Goal: Check status: Check status

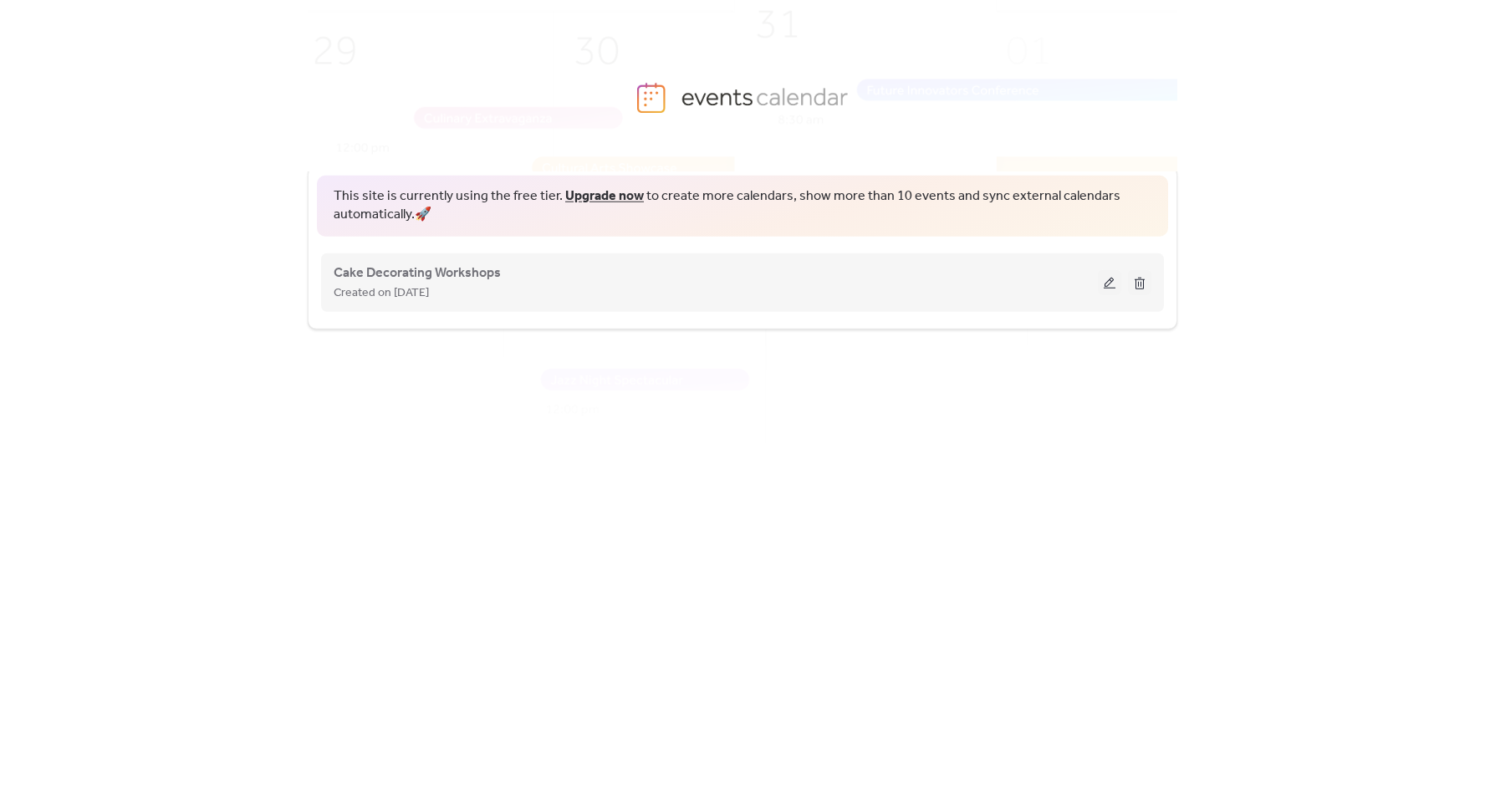
click at [932, 311] on div "Cake Decorating Workshops Created on [DATE]" at bounding box center [742, 281] width 818 height 67
click at [1104, 279] on button at bounding box center [1110, 282] width 24 height 25
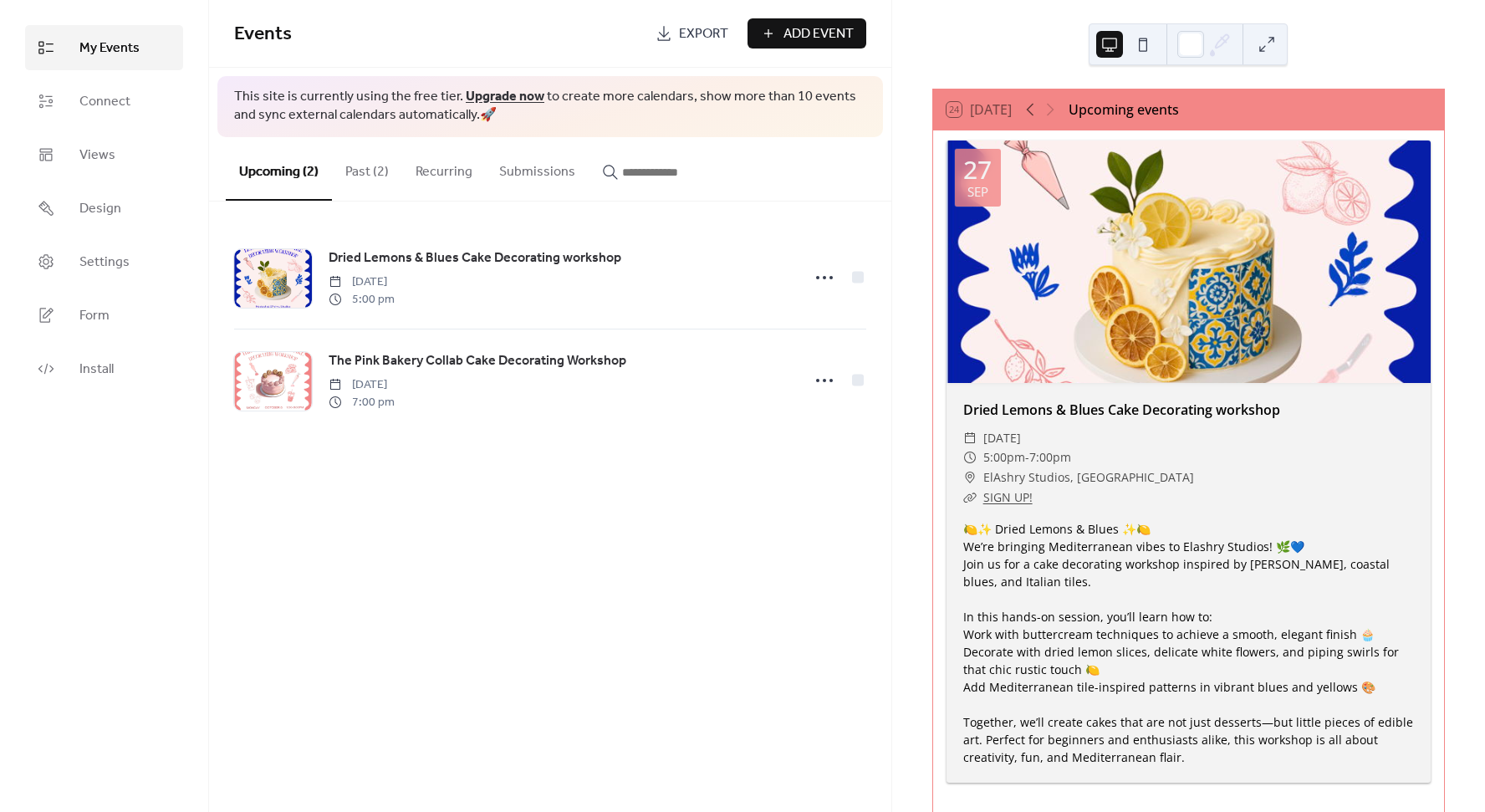
click at [352, 181] on button "Past (2)" at bounding box center [367, 167] width 71 height 62
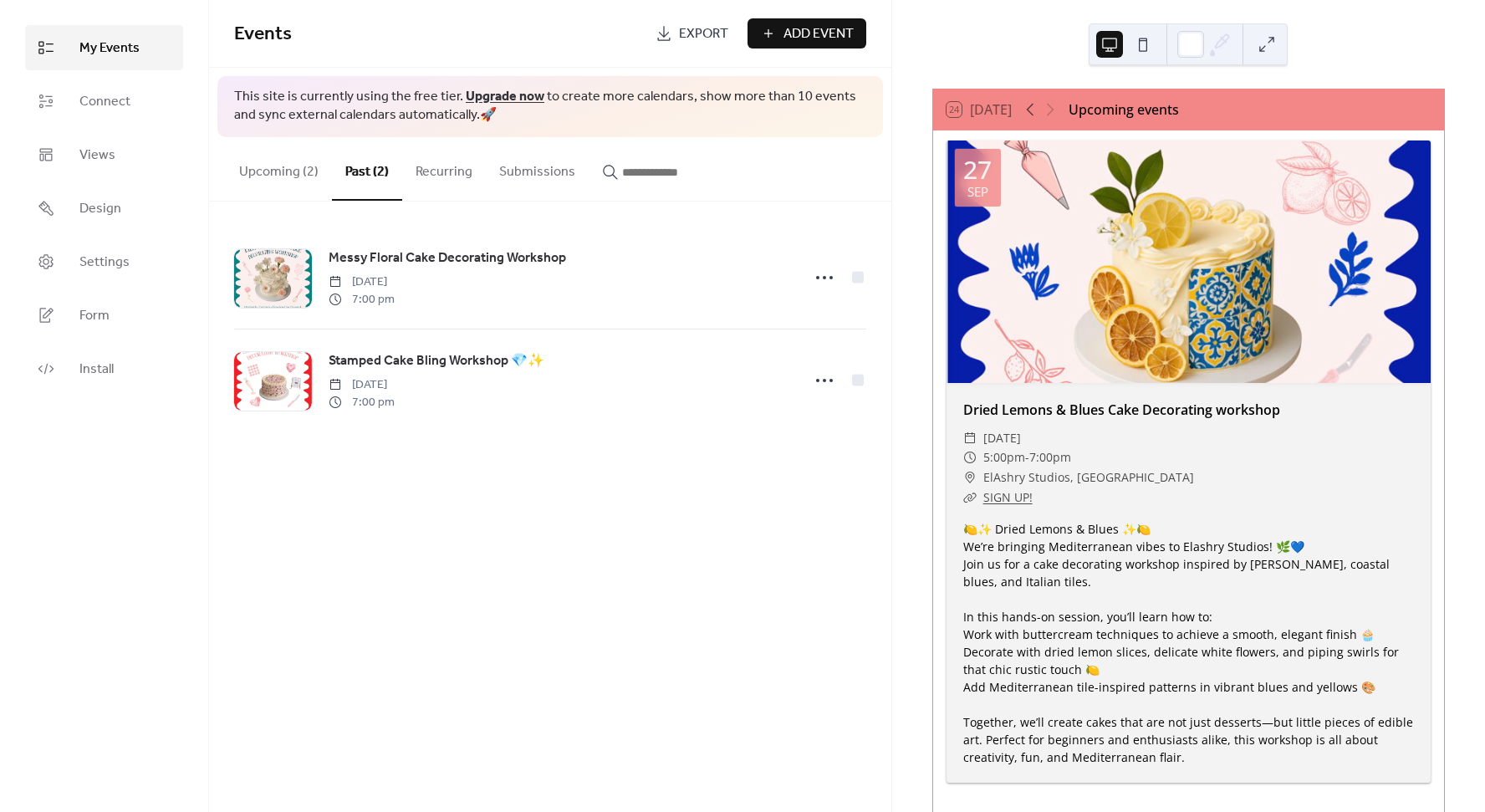
click at [293, 178] on button "Upcoming (2)" at bounding box center [279, 167] width 106 height 62
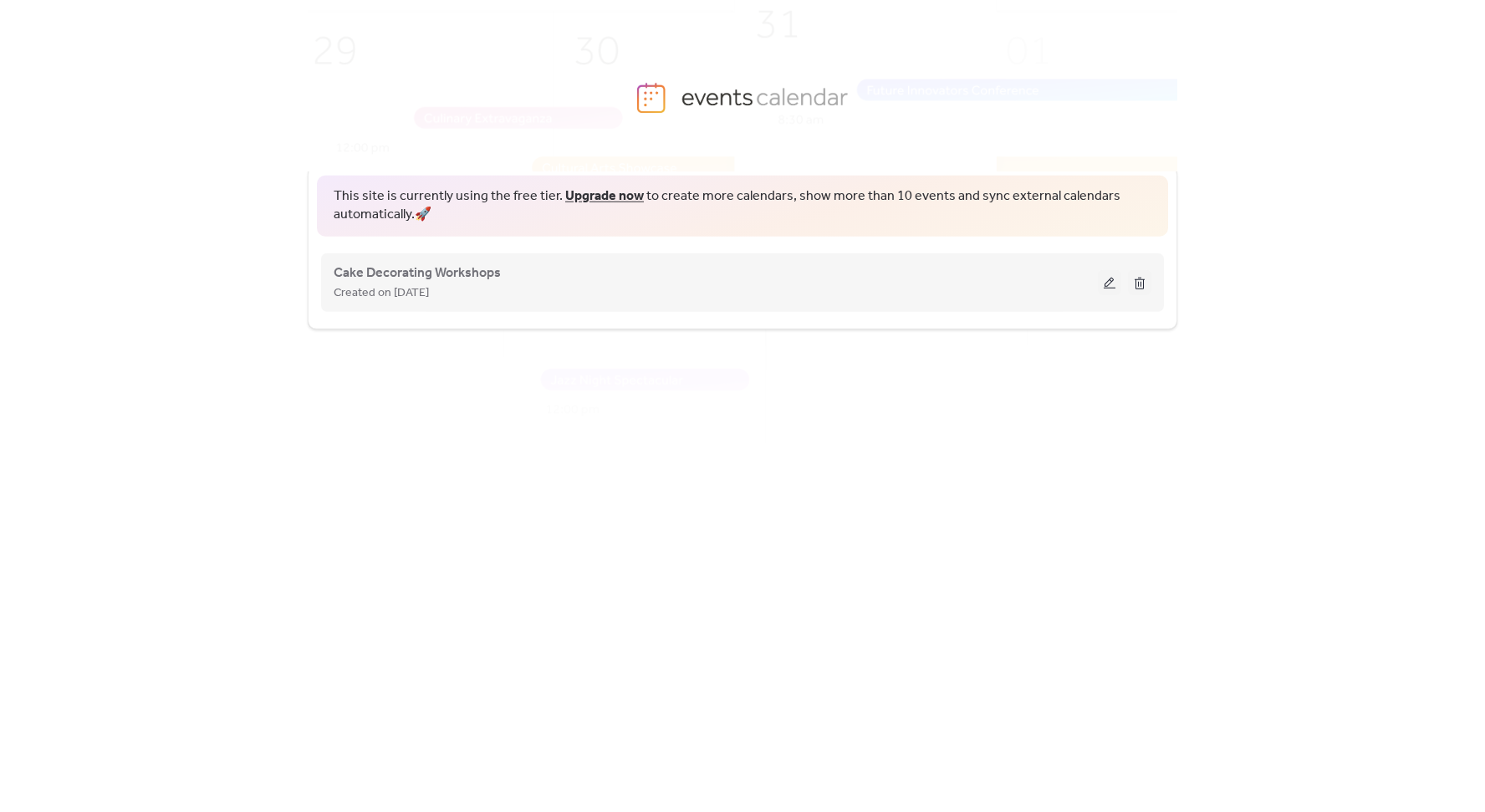
click at [1023, 306] on div "Cake Decorating Workshops Created on [DATE]" at bounding box center [742, 281] width 818 height 67
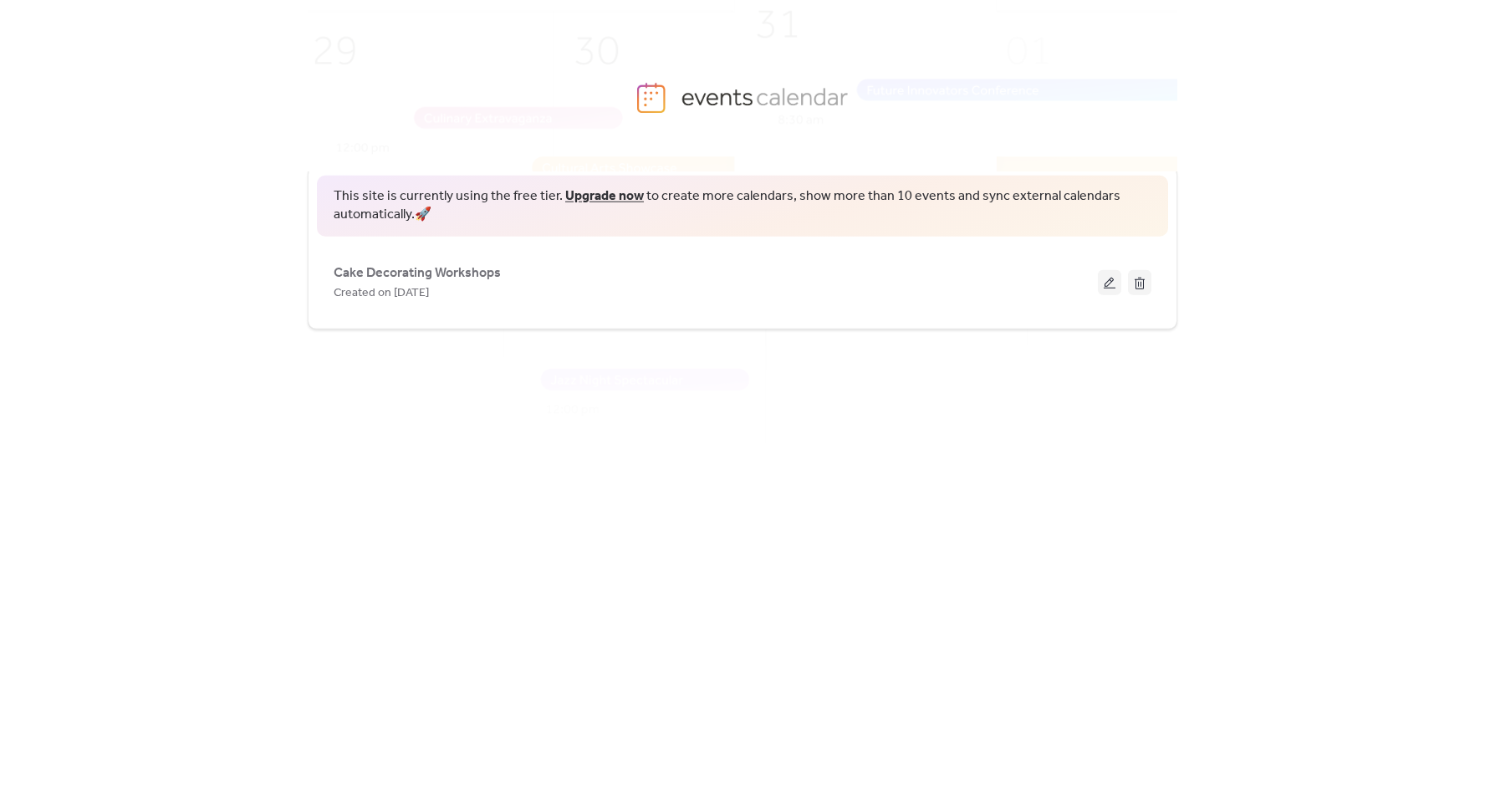
click at [1115, 282] on button at bounding box center [1110, 282] width 24 height 25
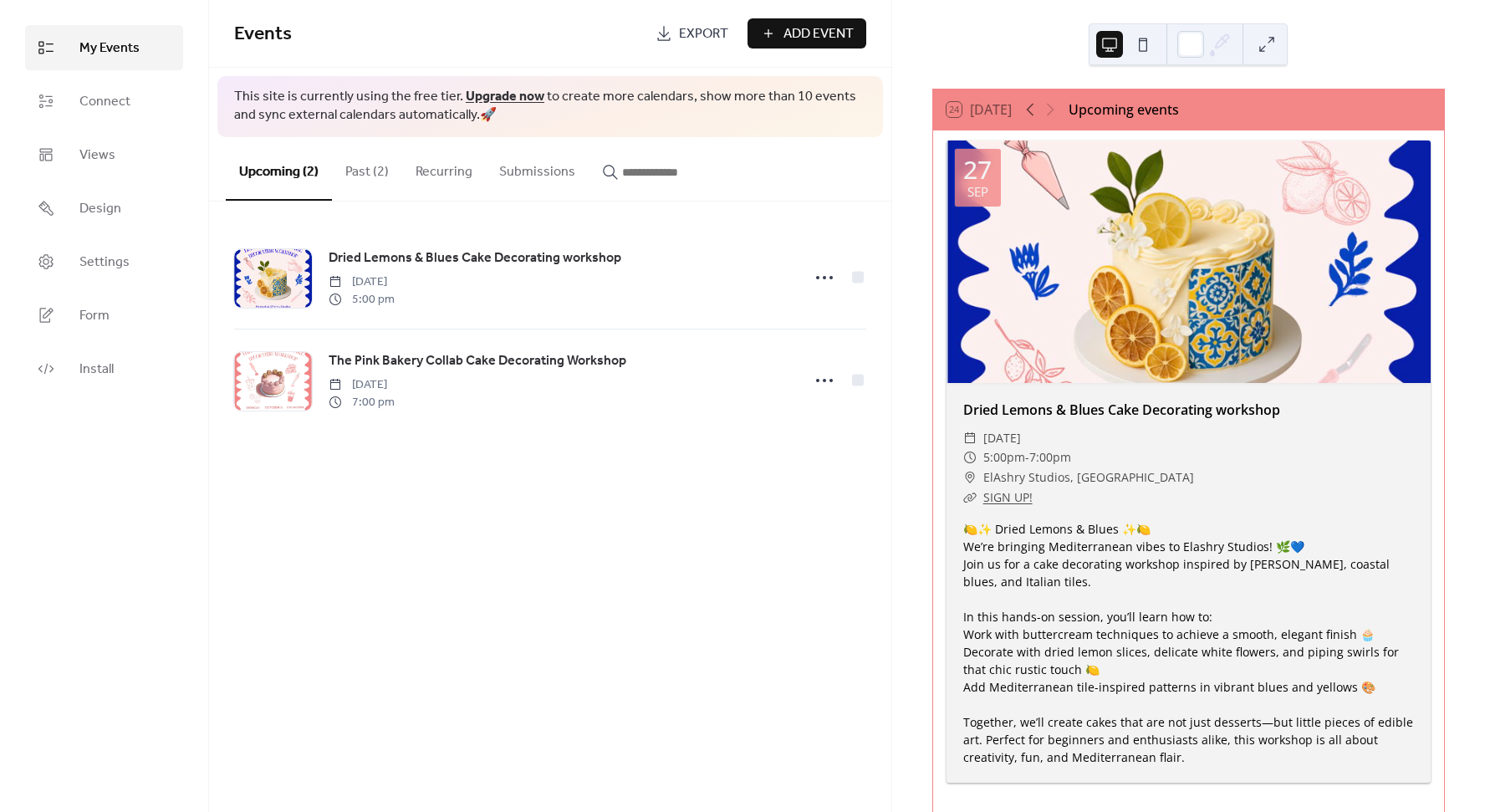
click at [354, 169] on button "Past (2)" at bounding box center [367, 167] width 71 height 62
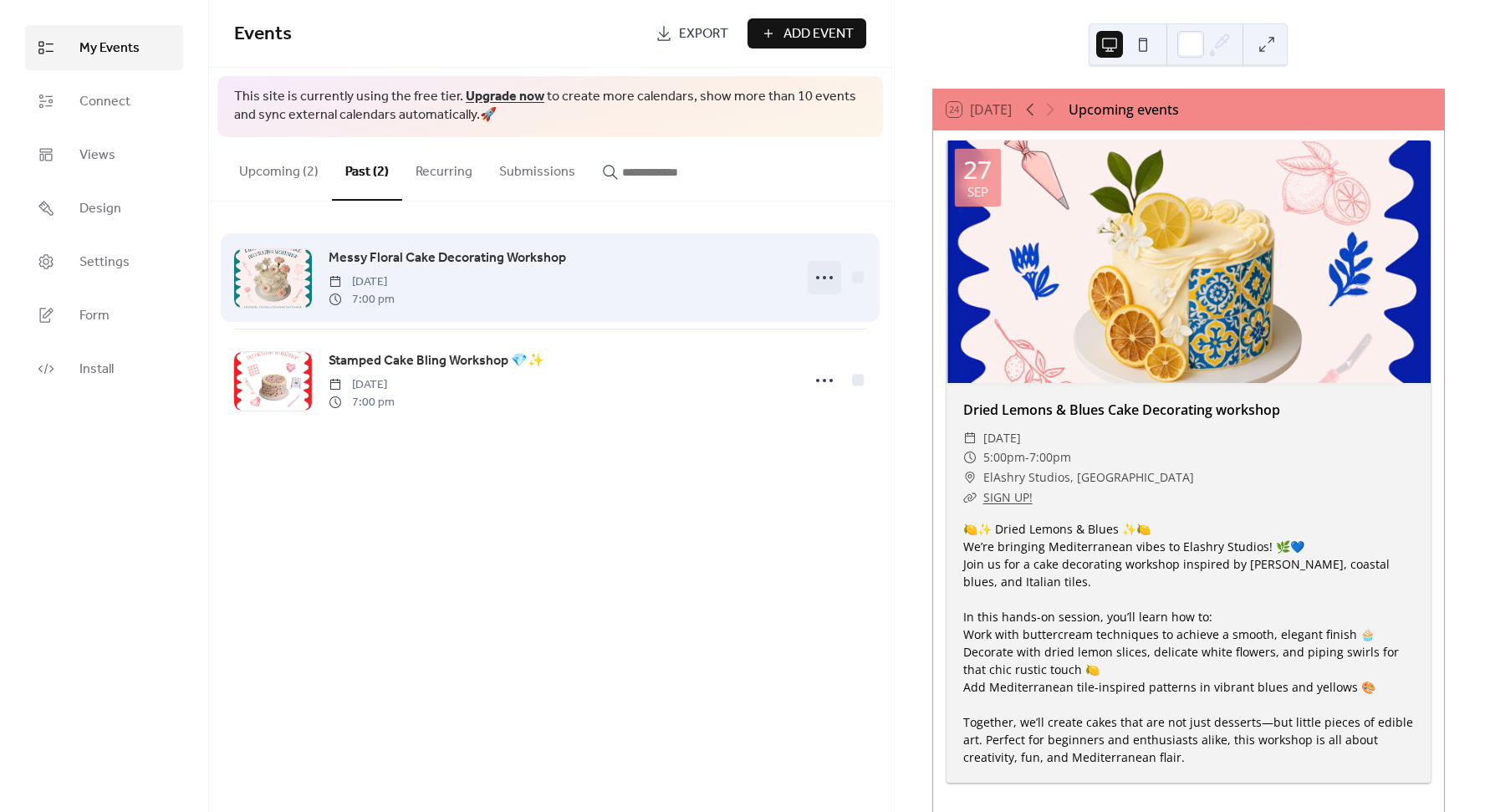
click at [819, 276] on icon at bounding box center [825, 278] width 27 height 27
